Goal: Task Accomplishment & Management: Complete application form

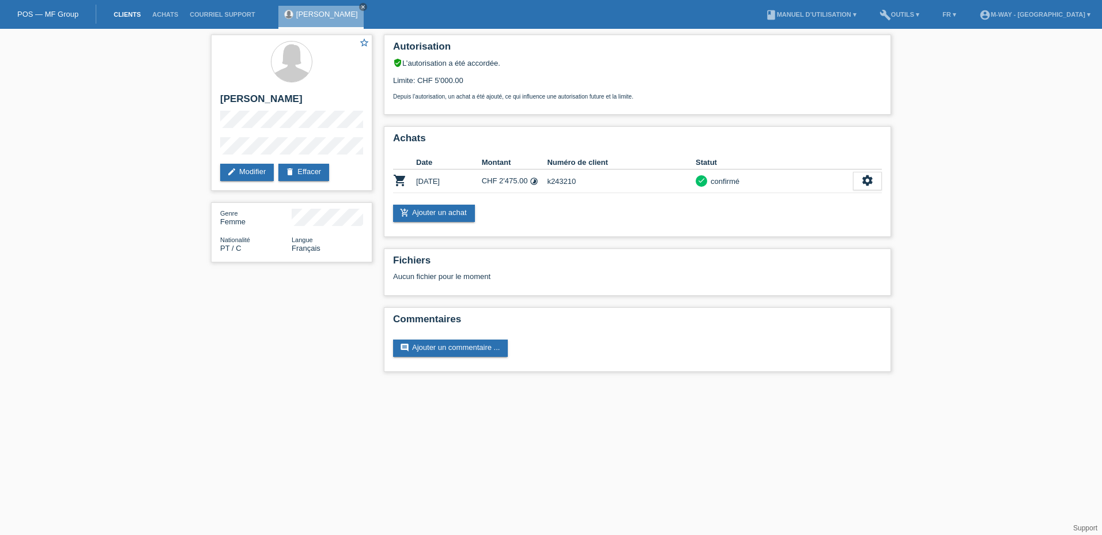
click at [121, 13] on link "Clients" at bounding box center [127, 14] width 39 height 7
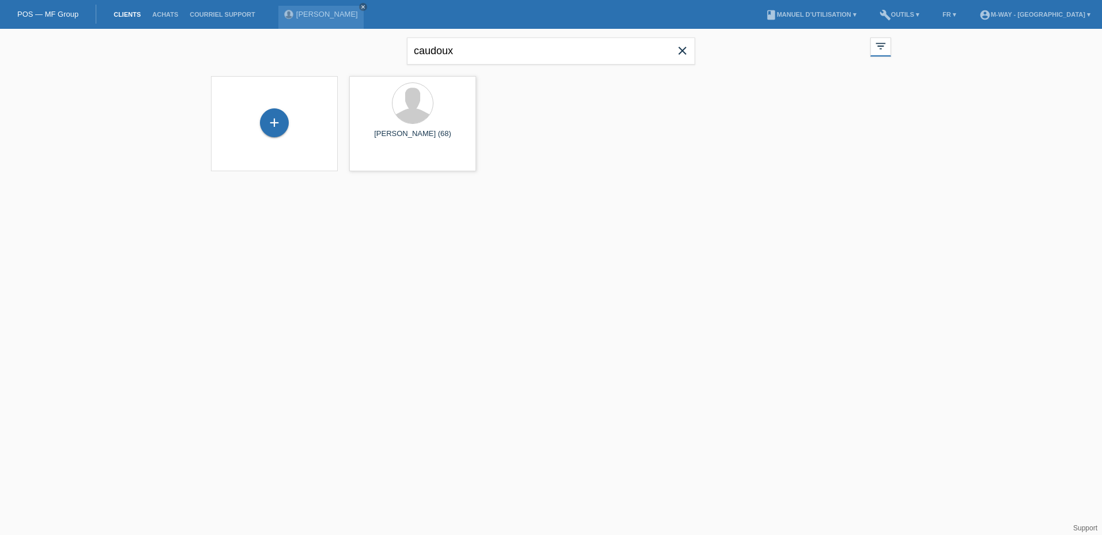
click at [679, 49] on icon "close" at bounding box center [682, 51] width 14 height 14
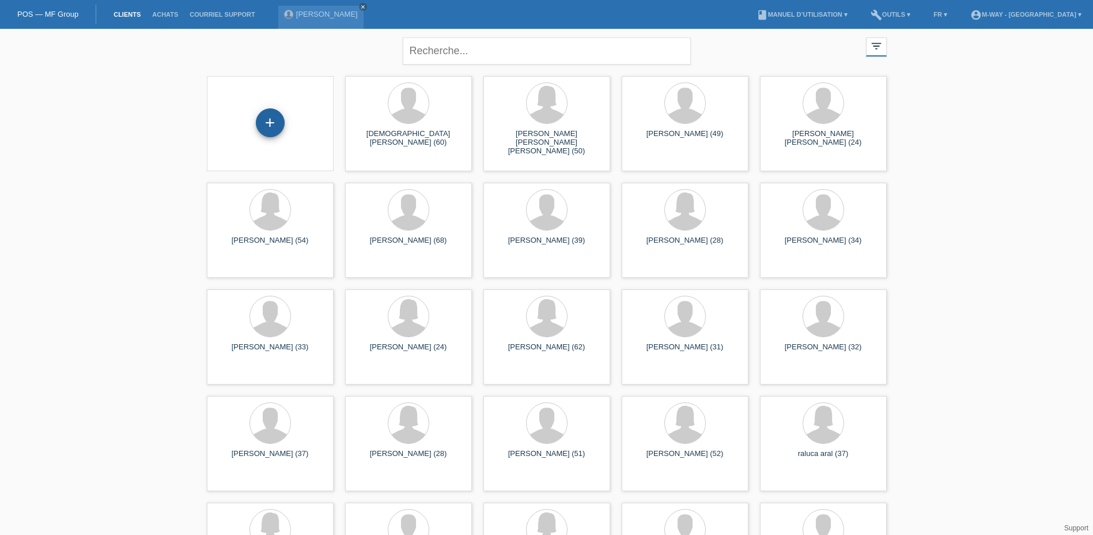
click at [273, 126] on div "+" at bounding box center [270, 122] width 29 height 29
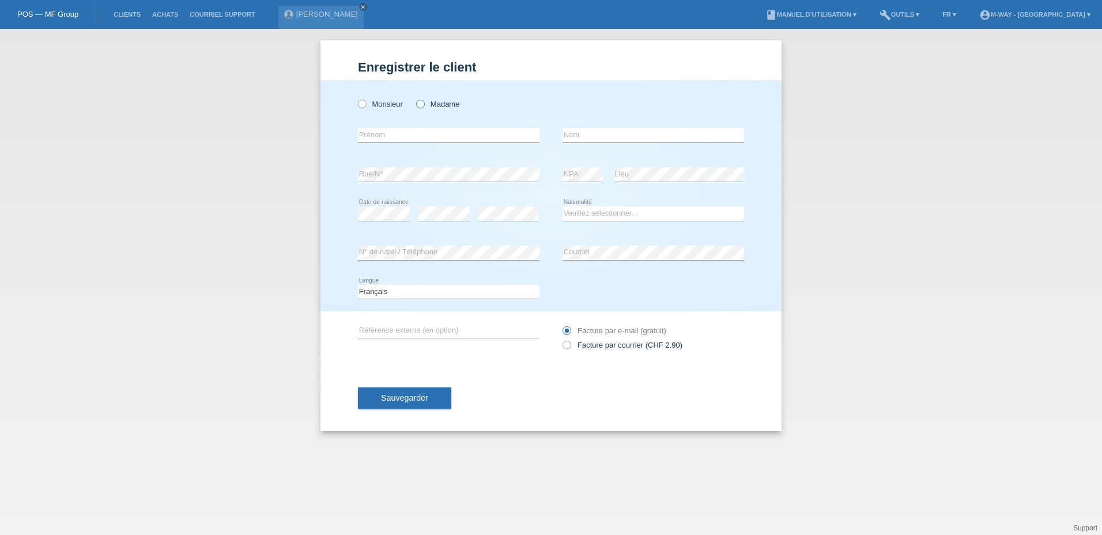
click at [414, 98] on icon at bounding box center [414, 98] width 0 height 0
click at [418, 106] on input "Madame" at bounding box center [419, 103] width 7 height 7
radio input "true"
click at [440, 139] on input "text" at bounding box center [449, 135] width 182 height 14
click at [440, 139] on input "Nadia Olade" at bounding box center [449, 135] width 182 height 14
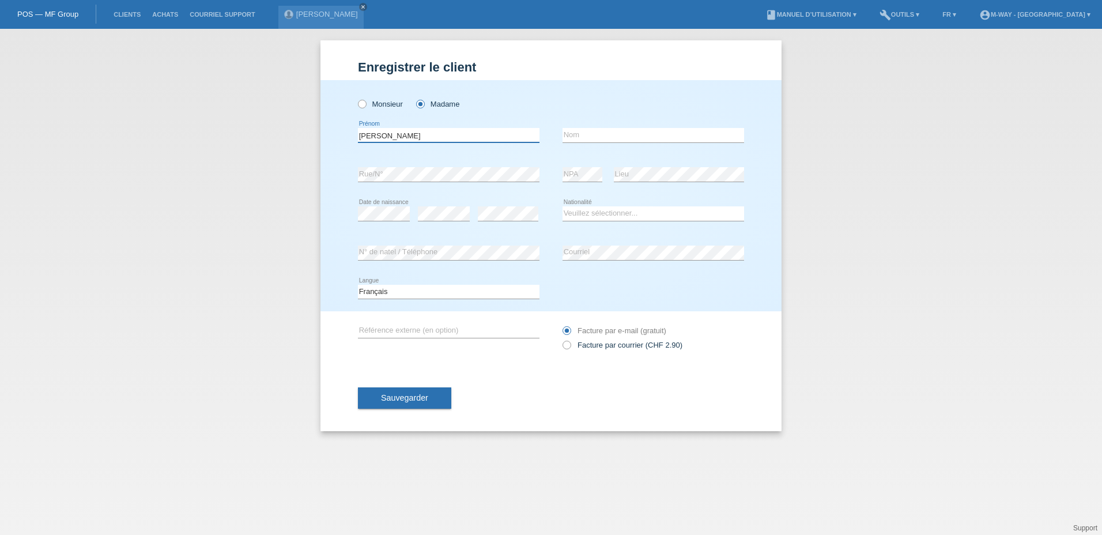
type input "[PERSON_NAME]"
click at [601, 213] on select "Veuillez sélectionner... Suisse Allemagne Autriche Liechtenstein ------------ A…" at bounding box center [653, 213] width 182 height 14
select select "CH"
click at [562, 206] on select "Veuillez sélectionner... Suisse Allemagne Autriche Liechtenstein ------------ A…" at bounding box center [653, 213] width 182 height 14
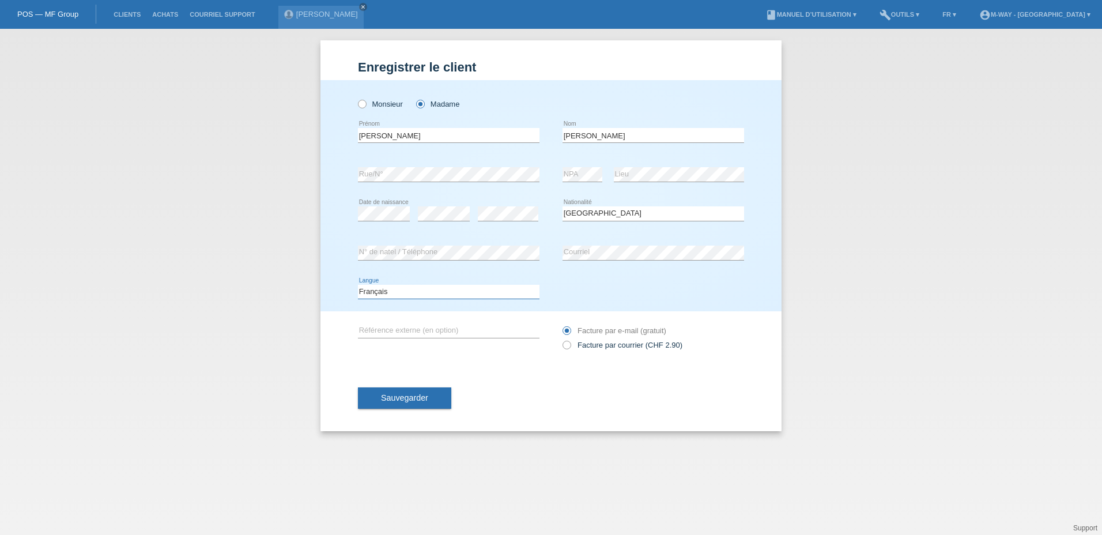
click at [403, 292] on select "Deutsch Français Italiano English" at bounding box center [449, 292] width 182 height 14
select select "de"
click at [358, 285] on select "Deutsch Français Italiano English" at bounding box center [449, 292] width 182 height 14
click at [417, 399] on span "Sauvegarder" at bounding box center [404, 397] width 47 height 9
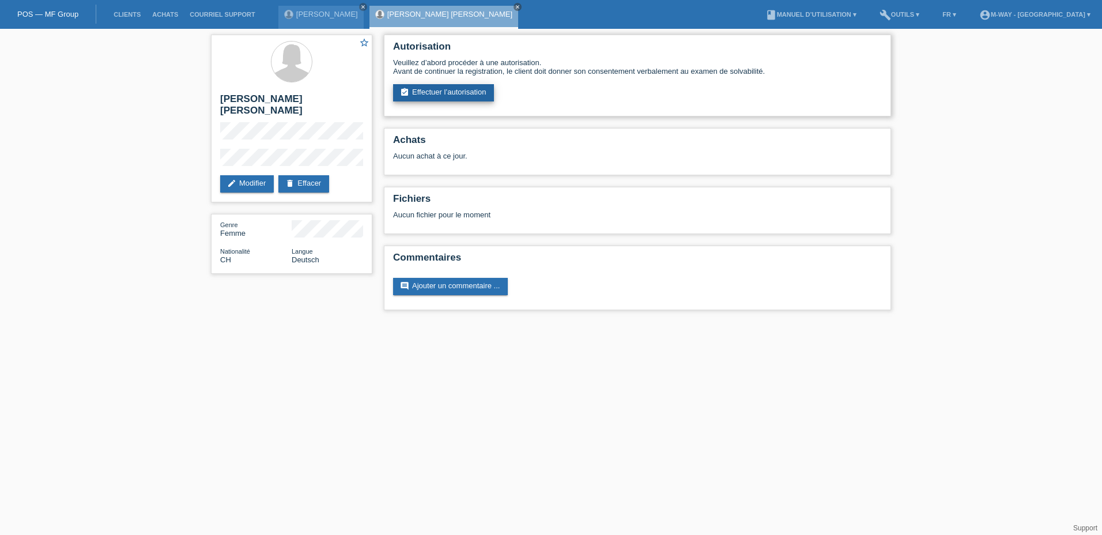
click at [461, 96] on link "assignment_turned_in Effectuer l’autorisation" at bounding box center [443, 92] width 101 height 17
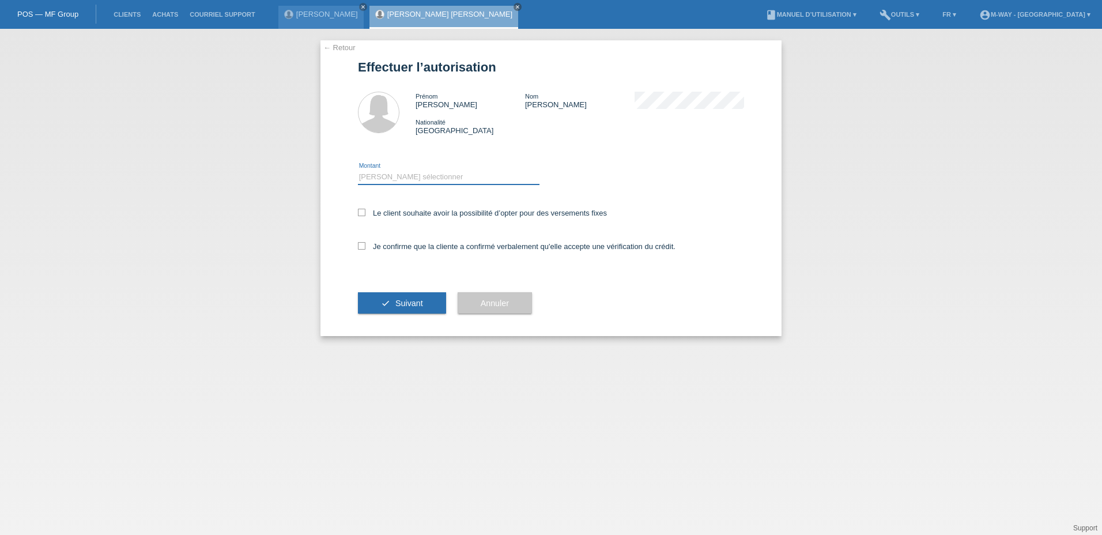
click at [411, 177] on select "Veuillez sélectionner CHF 1.00 - CHF 499.00 CHF 500.00 - CHF 1'999.00 CHF 2'000…" at bounding box center [449, 177] width 182 height 14
select select "3"
click at [358, 170] on select "Veuillez sélectionner CHF 1.00 - CHF 499.00 CHF 500.00 - CHF 1'999.00 CHF 2'000…" at bounding box center [449, 177] width 182 height 14
click at [361, 212] on icon at bounding box center [361, 212] width 7 height 7
click at [361, 212] on input "Le client souhaite avoir la possibilité d’opter pour des versements fixes" at bounding box center [361, 212] width 7 height 7
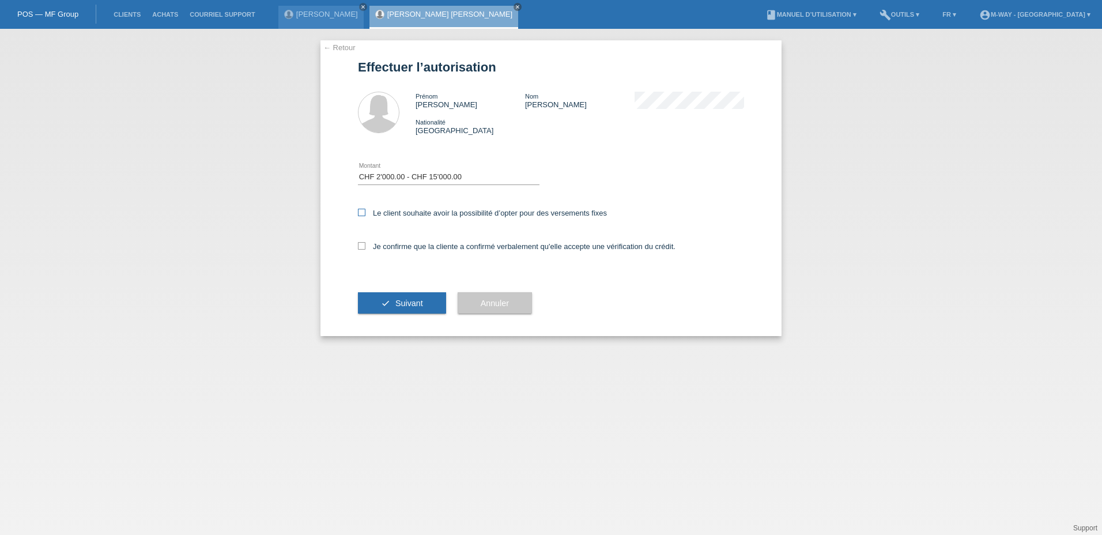
checkbox input "true"
click at [364, 247] on icon at bounding box center [361, 245] width 7 height 7
click at [364, 247] on input "Je confirme que la cliente a confirmé verbalement qu'elle accepte une vérificat…" at bounding box center [361, 245] width 7 height 7
checkbox input "true"
click at [417, 303] on span "Suivant" at bounding box center [409, 303] width 28 height 9
